Goal: Use online tool/utility: Utilize a website feature to perform a specific function

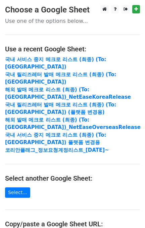
scroll to position [89, 0]
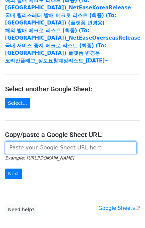
click at [54, 141] on input "url" at bounding box center [71, 147] width 132 height 13
paste input "[URL][DOMAIN_NAME]"
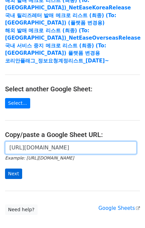
type input "[URL][DOMAIN_NAME]"
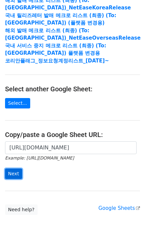
click at [7, 168] on input "Next" at bounding box center [13, 173] width 17 height 10
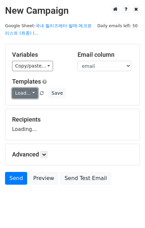
click at [23, 90] on link "Load..." at bounding box center [25, 93] width 26 height 10
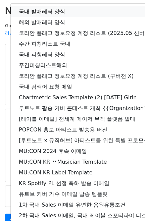
click at [37, 14] on link "국내 발매레터 양식" at bounding box center [118, 11] width 215 height 11
